Goal: Task Accomplishment & Management: Manage account settings

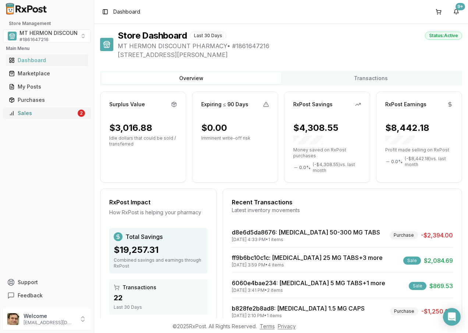
click at [32, 111] on div "Sales" at bounding box center [42, 113] width 67 height 7
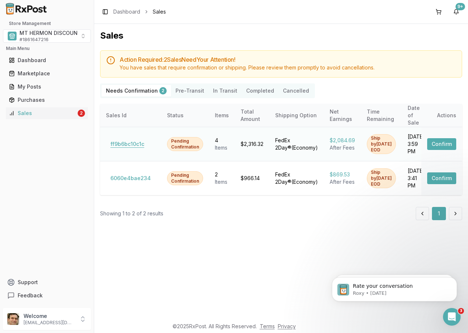
click at [129, 140] on button "ff9b6bc10c1c" at bounding box center [127, 144] width 43 height 12
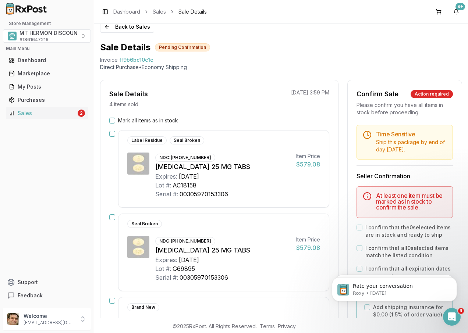
scroll to position [37, 0]
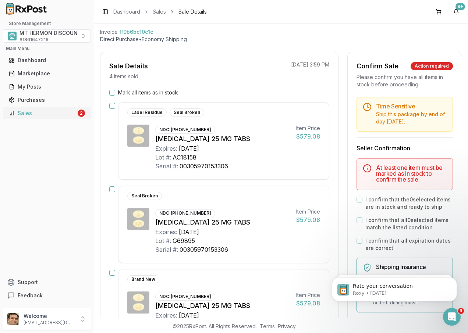
click at [34, 112] on div "Sales" at bounding box center [42, 113] width 67 height 7
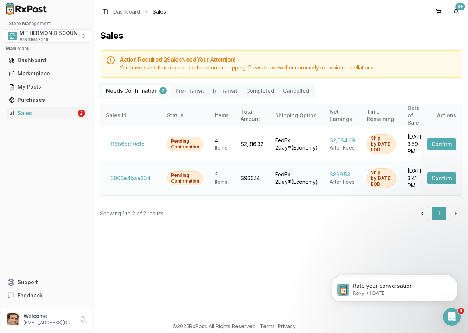
click at [140, 178] on button "6060e4bae234" at bounding box center [130, 178] width 49 height 12
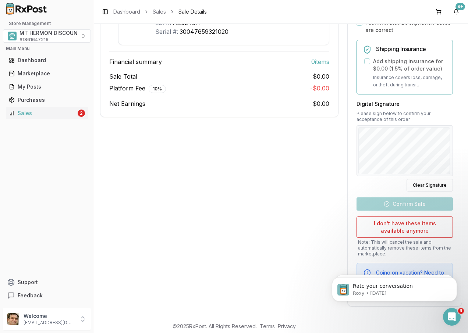
scroll to position [34, 0]
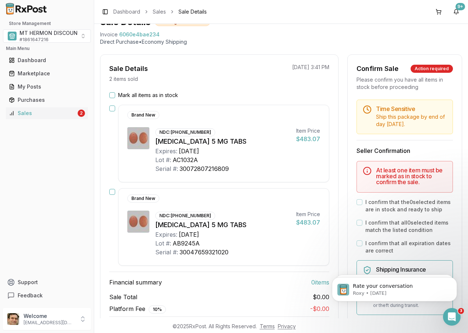
click at [112, 94] on button "Mark all items as in stock" at bounding box center [112, 95] width 6 height 6
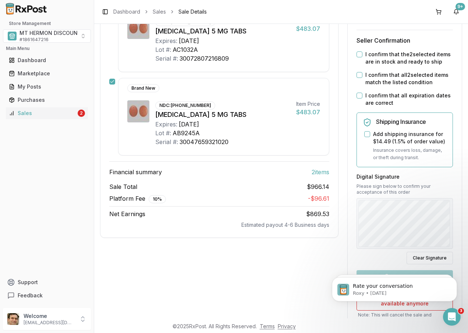
scroll to position [144, 0]
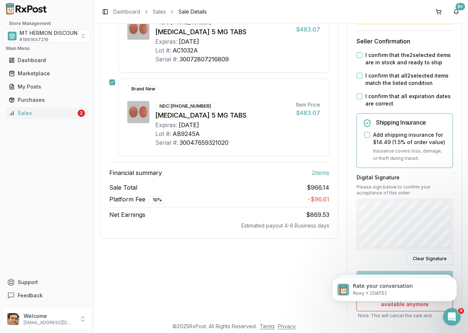
click at [359, 54] on button "I confirm that the 2 selected items are in stock and ready to ship" at bounding box center [359, 55] width 6 height 6
click at [358, 76] on button "I confirm that all 2 selected items match the listed condition" at bounding box center [359, 76] width 6 height 6
click at [358, 97] on button "I confirm that all expiration dates are correct" at bounding box center [359, 96] width 6 height 6
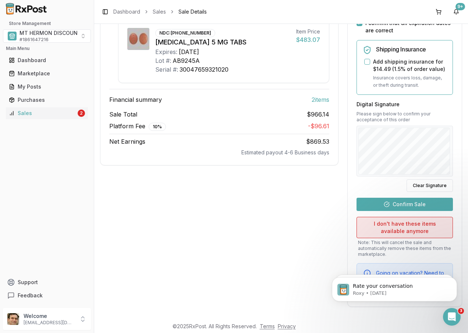
scroll to position [217, 0]
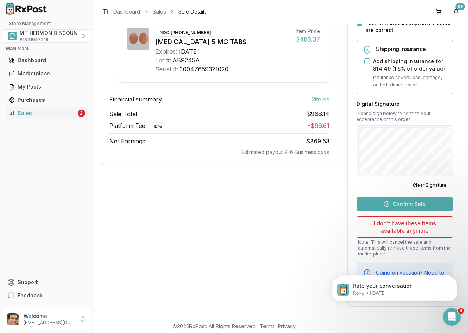
click at [401, 206] on button "Confirm Sale" at bounding box center [404, 203] width 96 height 13
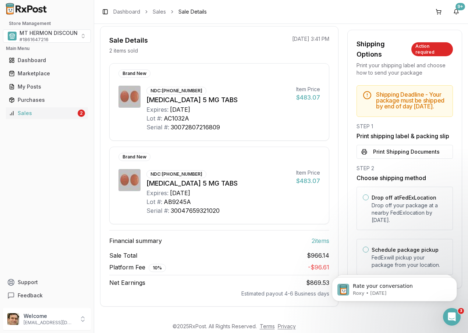
scroll to position [62, 0]
click at [362, 200] on button "Drop off at FedEx Location" at bounding box center [365, 197] width 6 height 6
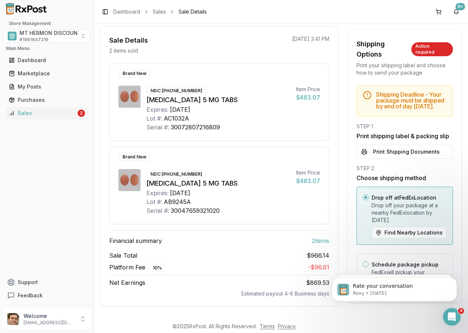
drag, startPoint x: 463, startPoint y: 309, endPoint x: 462, endPoint y: 313, distance: 3.7
click at [462, 313] on html "Rate your conversation Roxy • 5d ago Rate your conversation Roxy • 2w ago" at bounding box center [393, 287] width 147 height 51
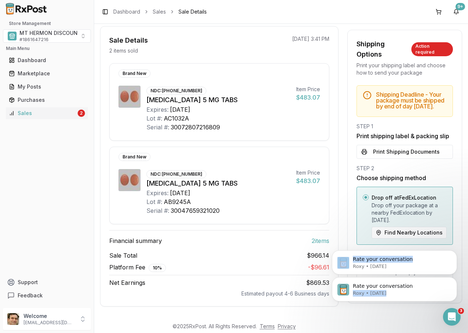
drag, startPoint x: 448, startPoint y: 262, endPoint x: 459, endPoint y: 285, distance: 25.3
click at [459, 285] on div "Rate your conversation Roxy • 5d ago Rate your conversation Roxy • 2w ago" at bounding box center [393, 255] width 135 height 92
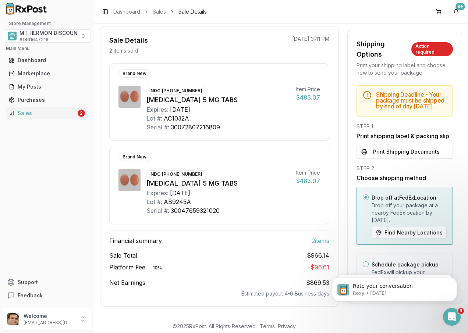
drag, startPoint x: 459, startPoint y: 285, endPoint x: 407, endPoint y: 313, distance: 59.2
click at [407, 310] on html "Rate your conversation Roxy • 5d ago Rate your conversation Roxy • 2w ago" at bounding box center [393, 259] width 147 height 110
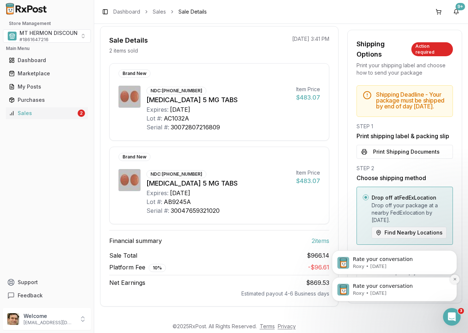
click at [453, 280] on icon "Dismiss notification" at bounding box center [454, 279] width 4 height 4
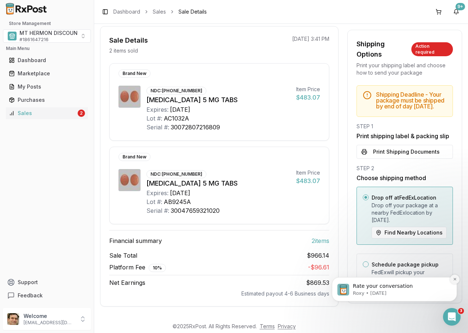
click at [454, 279] on icon "Dismiss notification" at bounding box center [454, 279] width 4 height 4
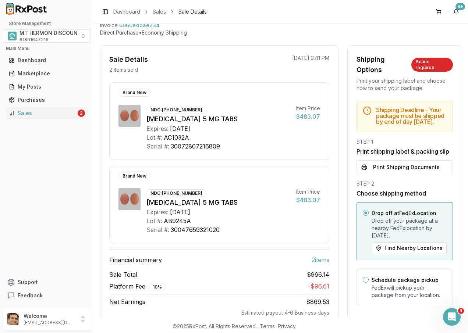
scroll to position [26, 0]
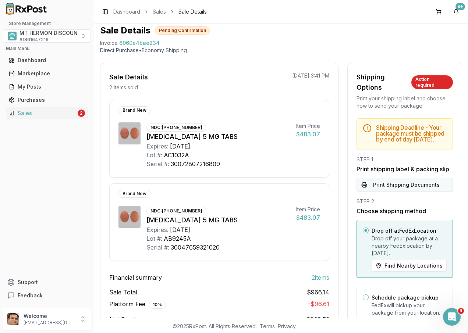
click at [387, 190] on button "Print Shipping Documents" at bounding box center [404, 185] width 96 height 14
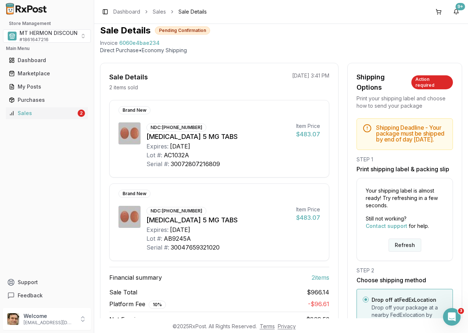
click at [405, 252] on button "Refresh" at bounding box center [404, 245] width 33 height 13
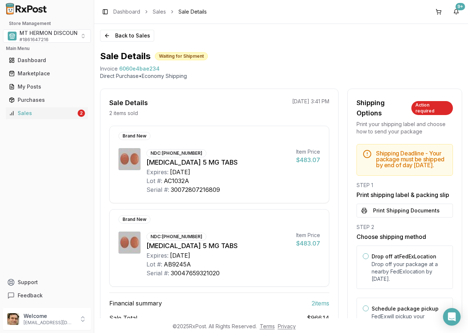
click at [401, 215] on button "Print Shipping Documents" at bounding box center [404, 211] width 96 height 14
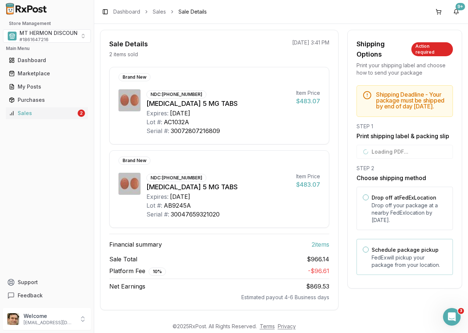
scroll to position [62, 0]
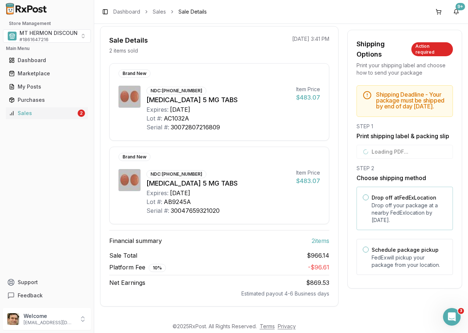
click at [363, 200] on button "Drop off at FedEx Location" at bounding box center [365, 197] width 6 height 6
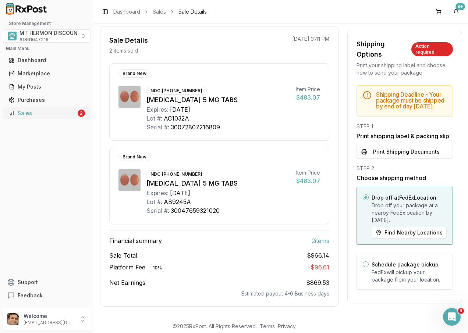
click at [57, 115] on div "Sales" at bounding box center [42, 113] width 67 height 7
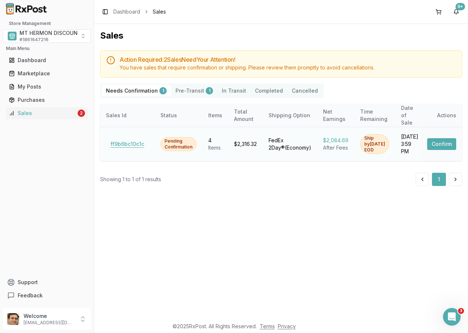
click at [133, 138] on button "ff9b6bc10c1c" at bounding box center [127, 144] width 43 height 12
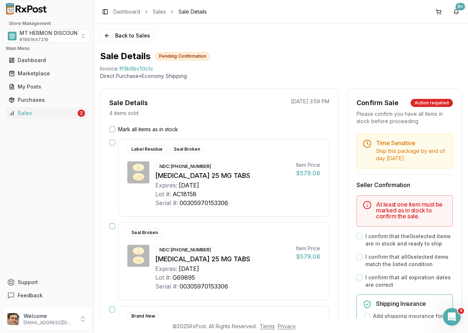
click at [112, 130] on button "Mark all items as in stock" at bounding box center [112, 129] width 6 height 6
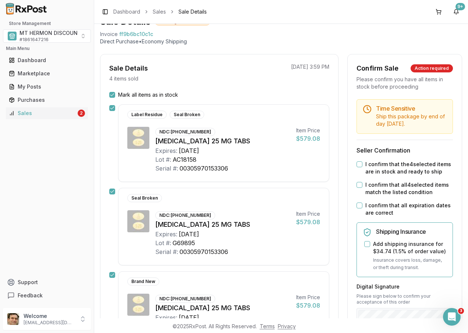
scroll to position [147, 0]
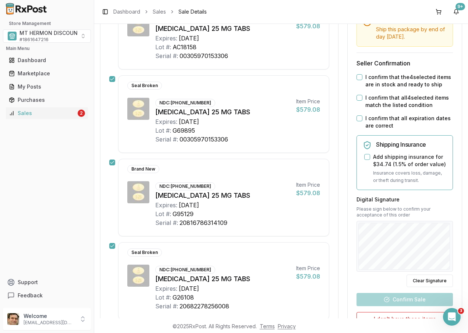
click at [357, 76] on button "I confirm that the 4 selected items are in stock and ready to ship" at bounding box center [359, 77] width 6 height 6
click at [357, 98] on button "I confirm that all 4 selected items match the listed condition" at bounding box center [359, 98] width 6 height 6
click at [356, 117] on button "I confirm that all expiration dates are correct" at bounding box center [359, 118] width 6 height 6
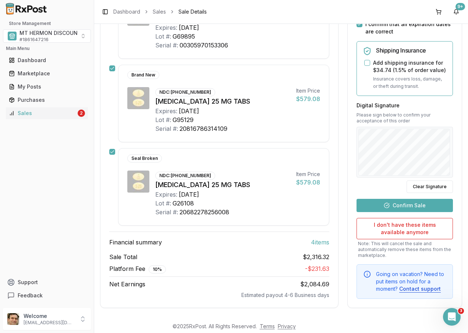
scroll to position [243, 0]
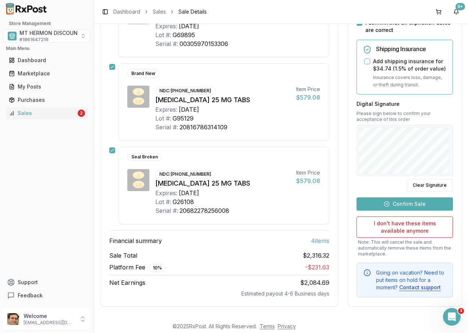
click at [408, 206] on button "Confirm Sale" at bounding box center [404, 203] width 96 height 13
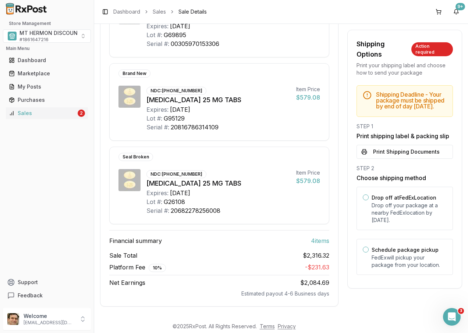
scroll to position [229, 0]
click at [400, 159] on button "Print Shipping Documents" at bounding box center [404, 152] width 96 height 14
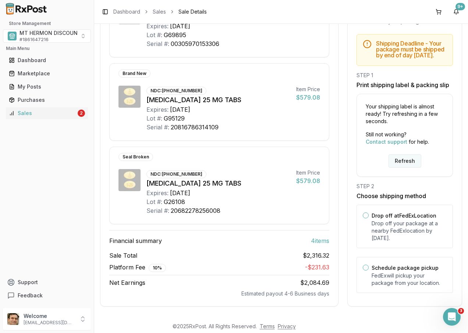
click at [395, 165] on button "Refresh" at bounding box center [404, 160] width 33 height 13
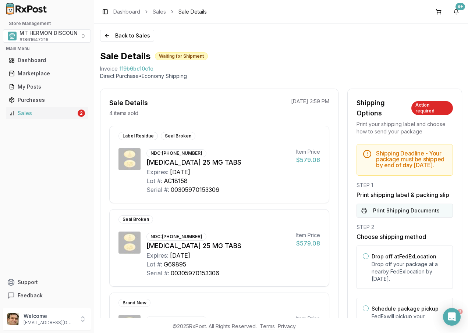
click at [390, 218] on button "Print Shipping Documents" at bounding box center [404, 211] width 96 height 14
